Goal: Task Accomplishment & Management: Use online tool/utility

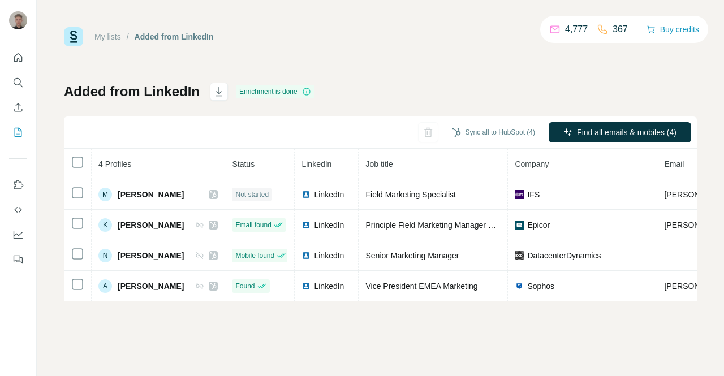
drag, startPoint x: 677, startPoint y: 0, endPoint x: 438, endPoint y: 40, distance: 242.1
click at [438, 40] on div "My lists / Added from LinkedIn 4,777 367 Buy credits" at bounding box center [380, 36] width 633 height 19
click at [369, 94] on div "Added from LinkedIn Enrichment is done Sync all to HubSpot (4) Find all emails …" at bounding box center [380, 192] width 633 height 219
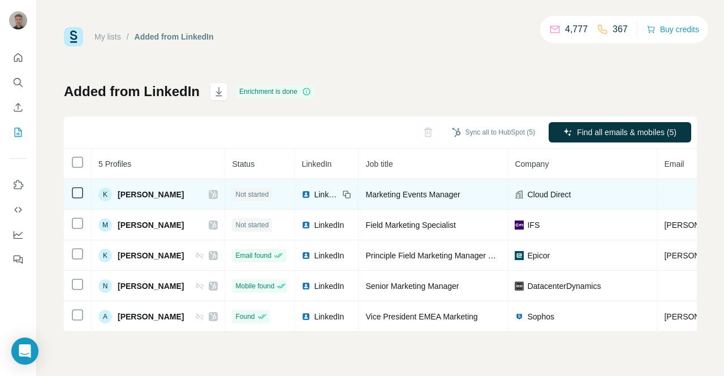
click at [551, 196] on span "Cloud Direct" at bounding box center [549, 194] width 44 height 11
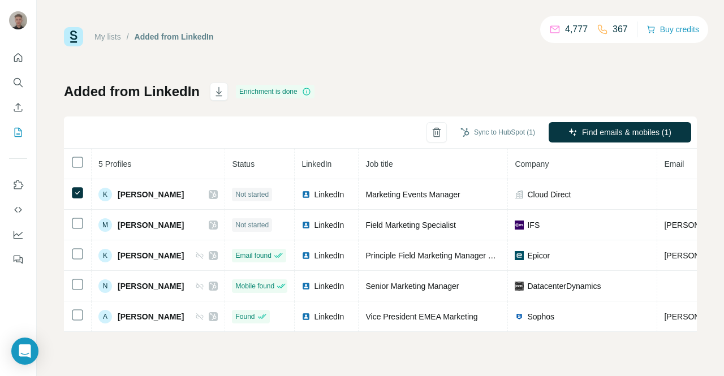
click at [428, 78] on div "My lists / Added from LinkedIn 4,777 367 Buy credits Added from LinkedIn Enrich…" at bounding box center [380, 179] width 633 height 305
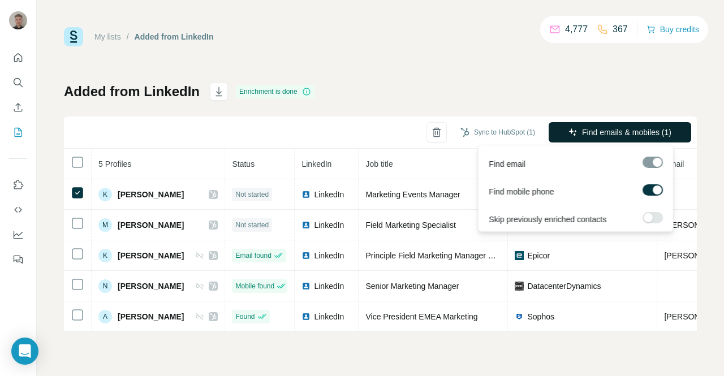
click at [620, 133] on span "Find emails & mobiles (1)" at bounding box center [626, 132] width 89 height 11
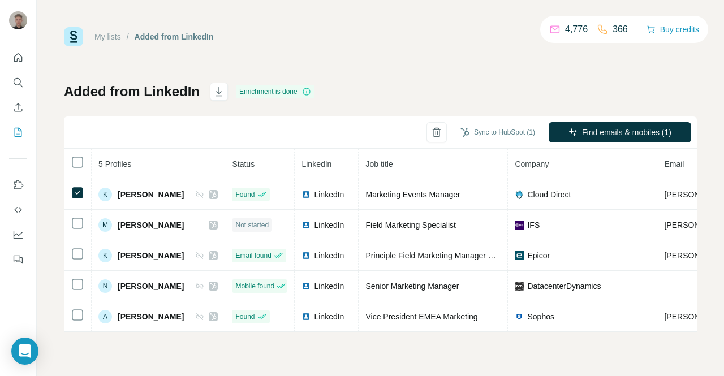
click at [345, 71] on div "My lists / Added from LinkedIn 4,776 366 Buy credits Added from LinkedIn Enrich…" at bounding box center [380, 179] width 633 height 305
click at [379, 64] on div "My lists / Added from LinkedIn 4,776 366 Buy credits Added from LinkedIn Enrich…" at bounding box center [380, 179] width 633 height 305
click at [517, 131] on button "Sync to HubSpot (1)" at bounding box center [498, 132] width 91 height 17
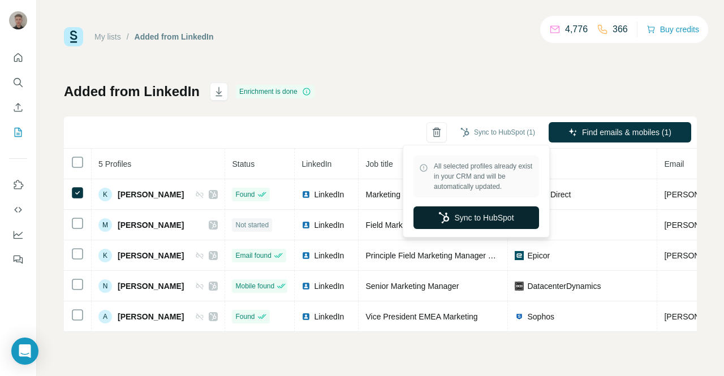
click at [472, 224] on button "Sync to HubSpot" at bounding box center [477, 218] width 126 height 23
